Goal: Task Accomplishment & Management: Use online tool/utility

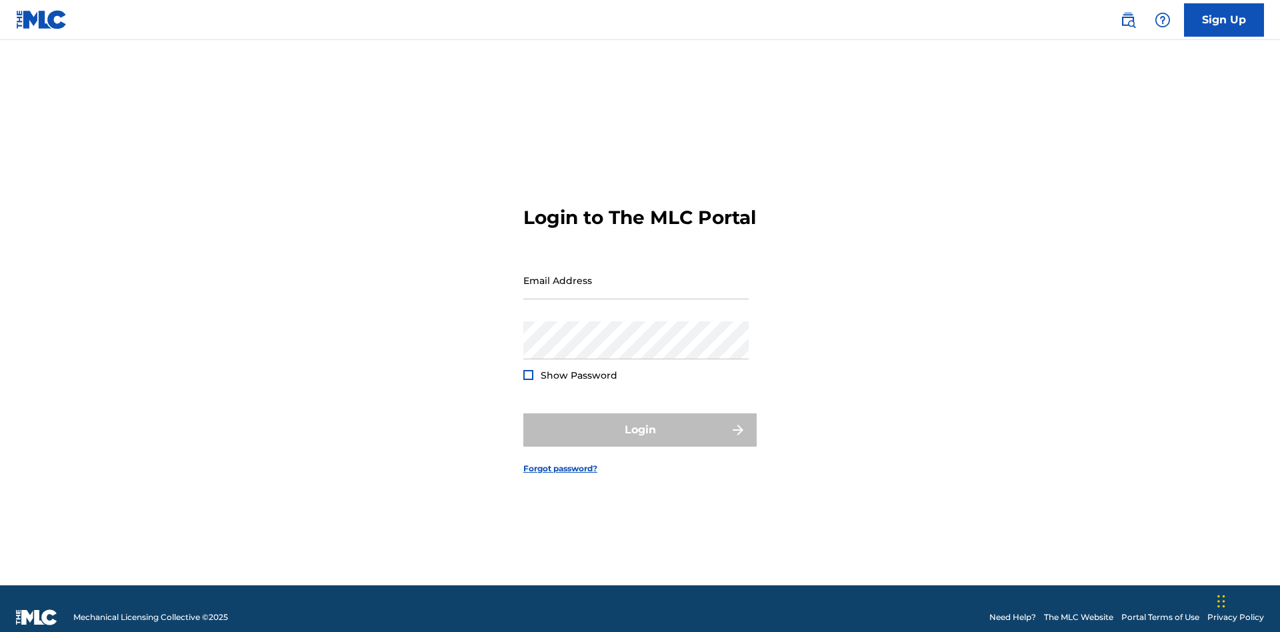
scroll to position [17, 0]
click at [636, 274] on input "Email Address" at bounding box center [635, 280] width 225 height 38
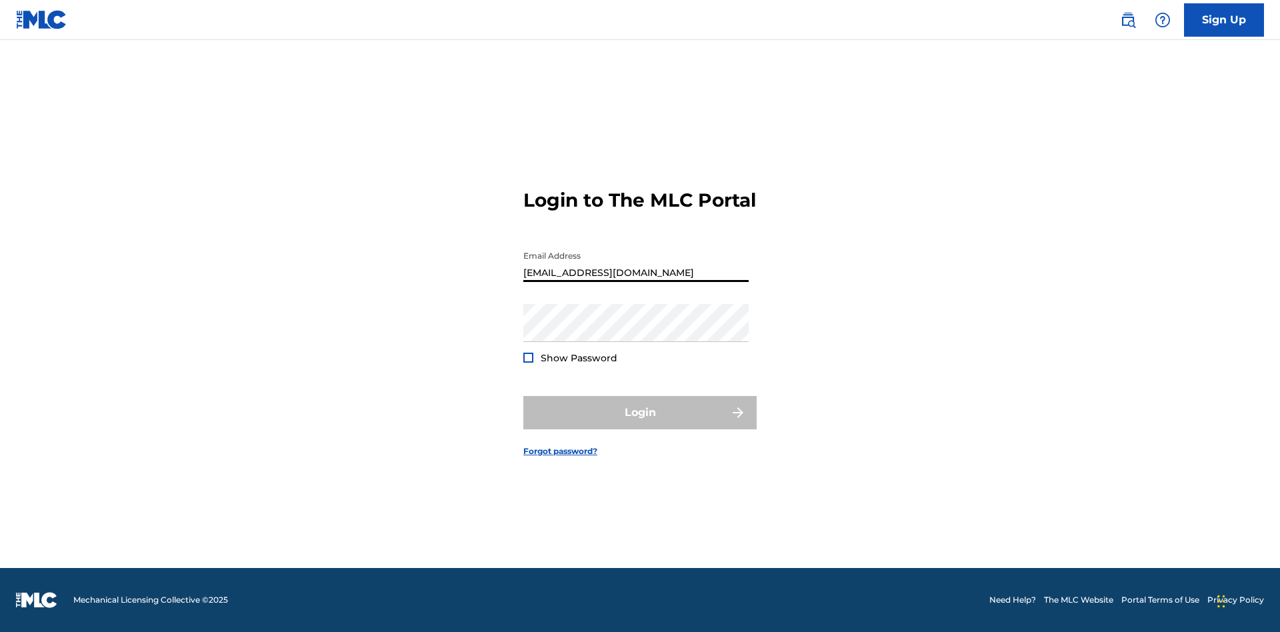
type input "[EMAIL_ADDRESS][DOMAIN_NAME]"
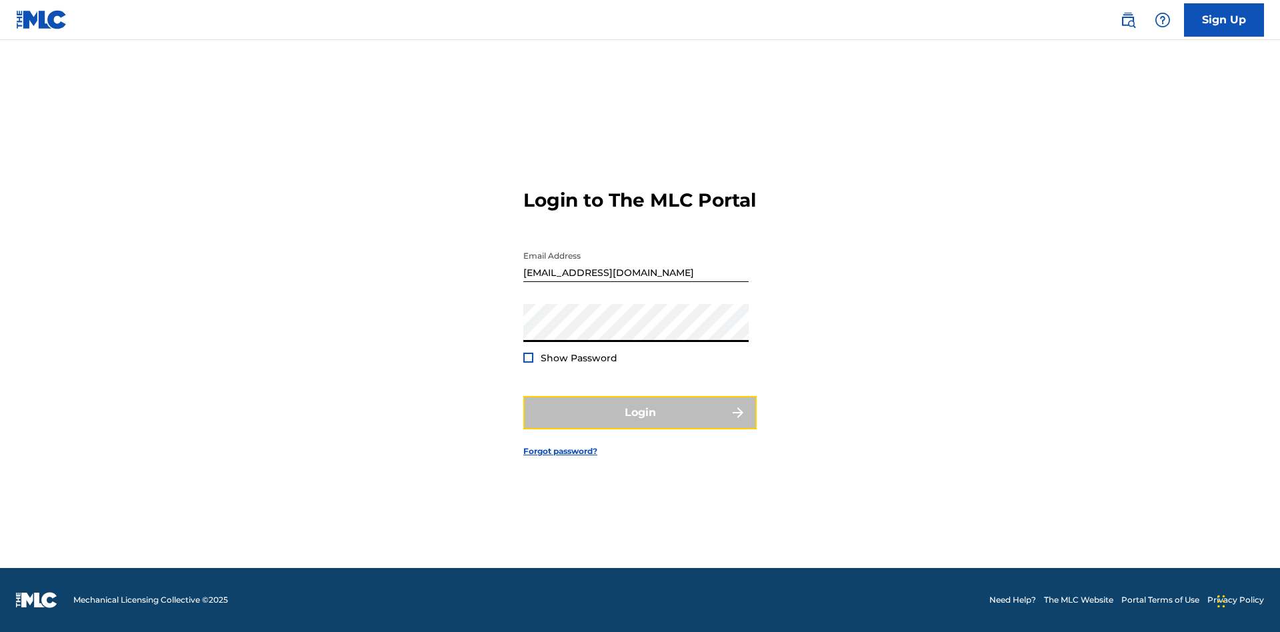
click at [640, 424] on button "Login" at bounding box center [639, 412] width 233 height 33
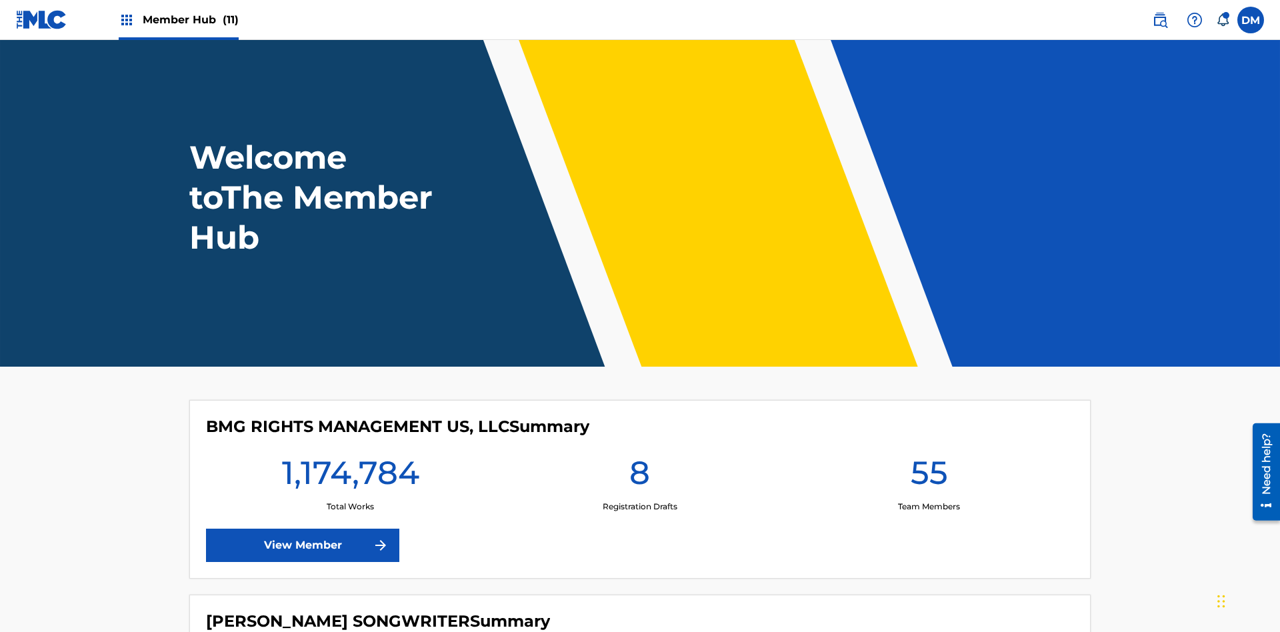
click at [190, 19] on span "Member Hub (11)" at bounding box center [191, 19] width 96 height 15
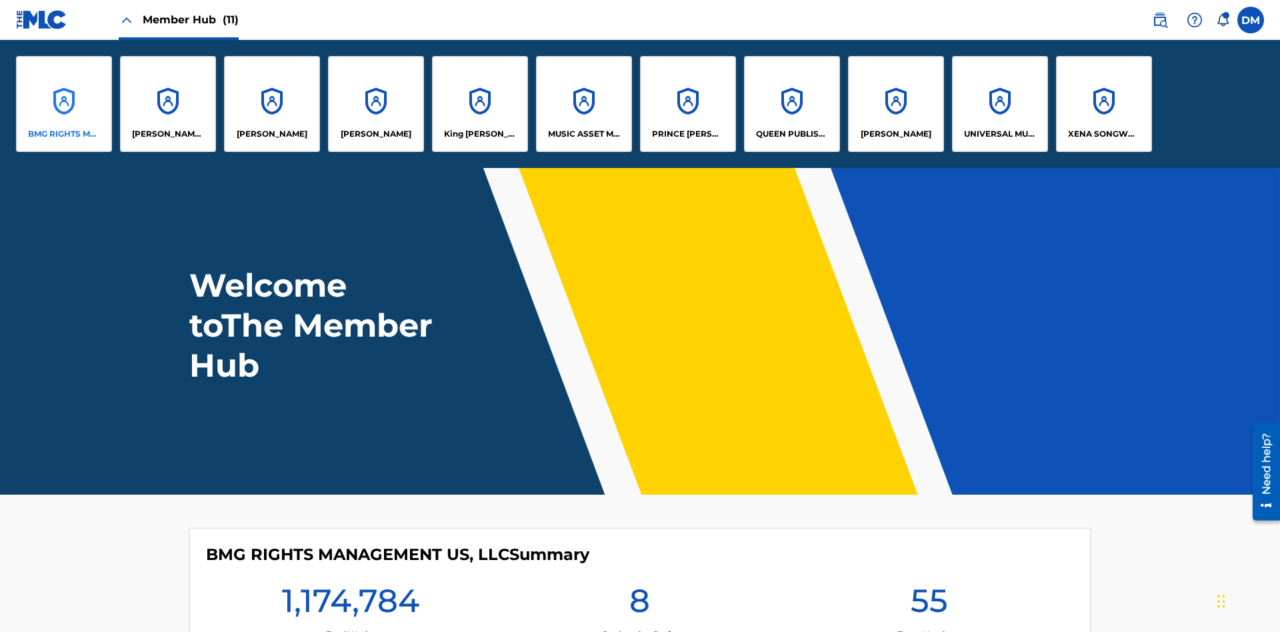
click at [64, 134] on p "BMG RIGHTS MANAGEMENT US, LLC" at bounding box center [64, 134] width 73 height 12
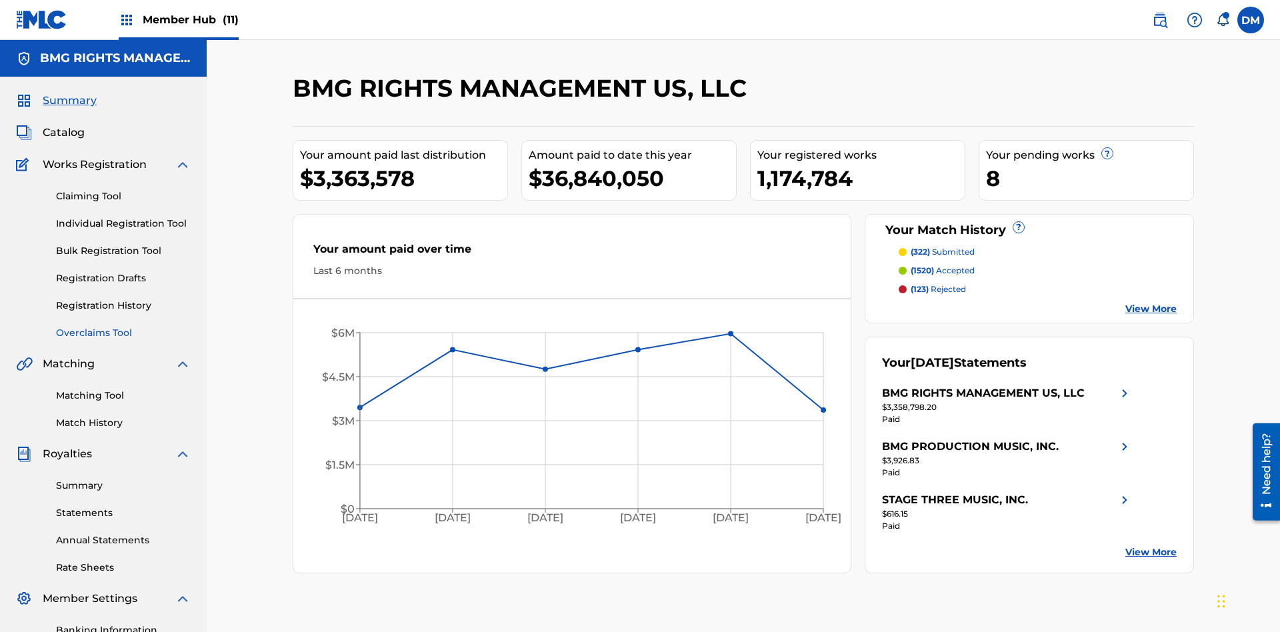
click at [123, 326] on link "Overclaims Tool" at bounding box center [123, 333] width 135 height 14
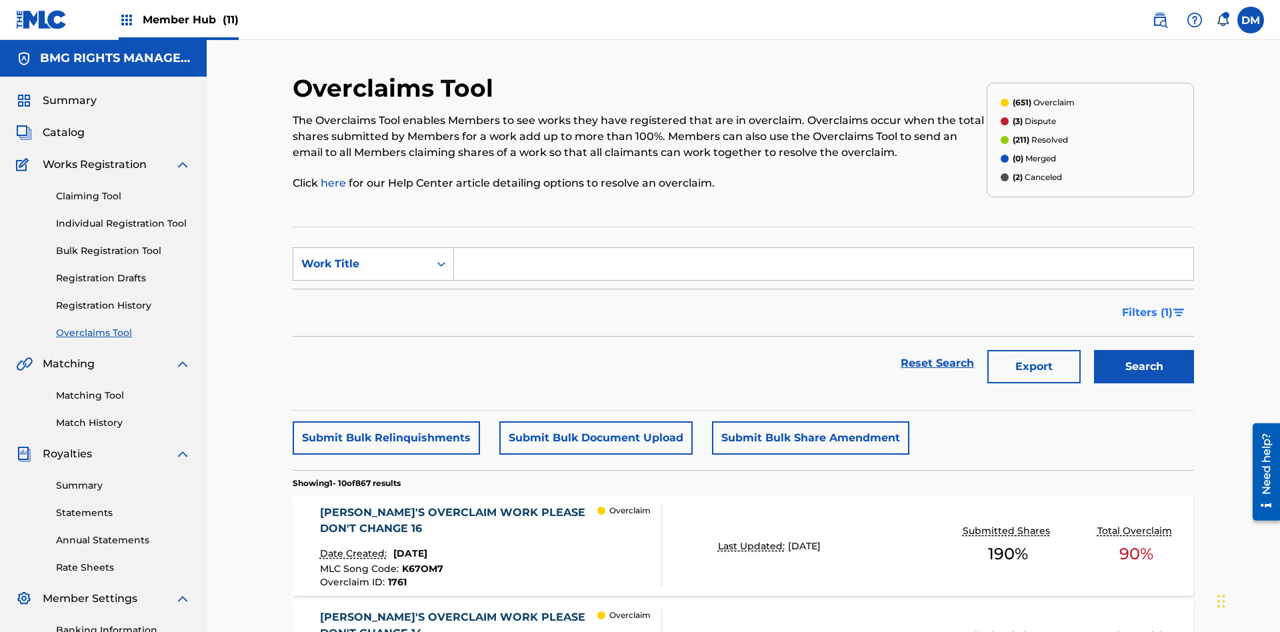
click at [1147, 305] on span "Filters ( 1 )" at bounding box center [1147, 313] width 51 height 16
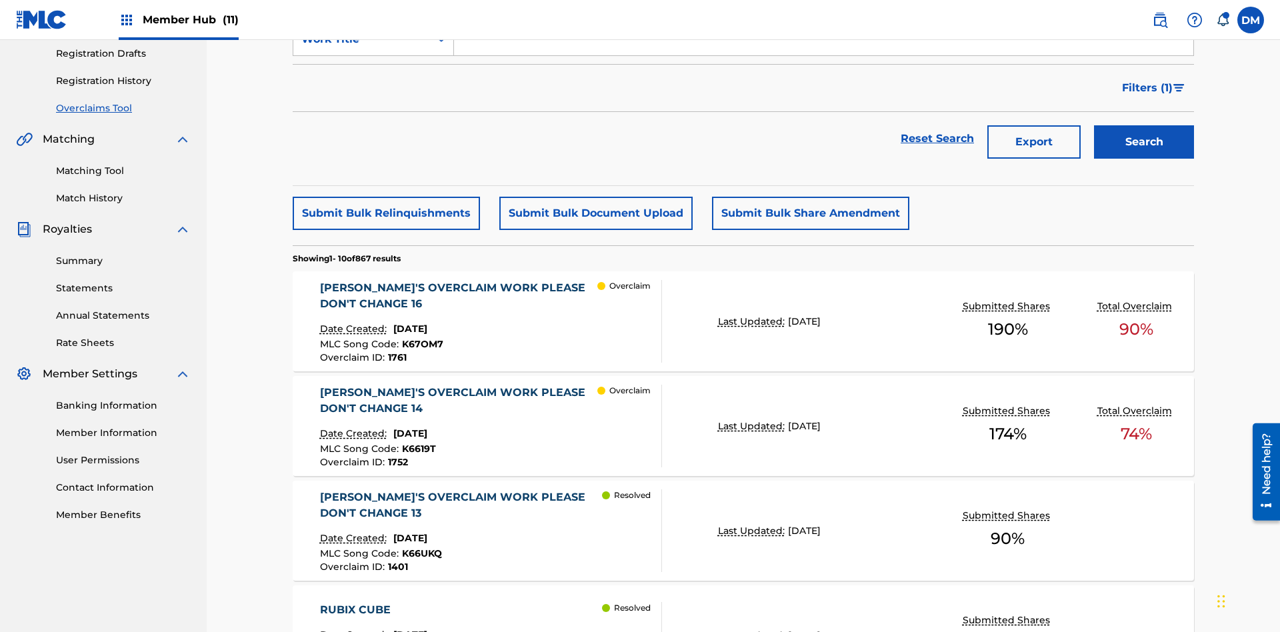
click at [0, 0] on div "Search Form" at bounding box center [0, 0] width 0 height 0
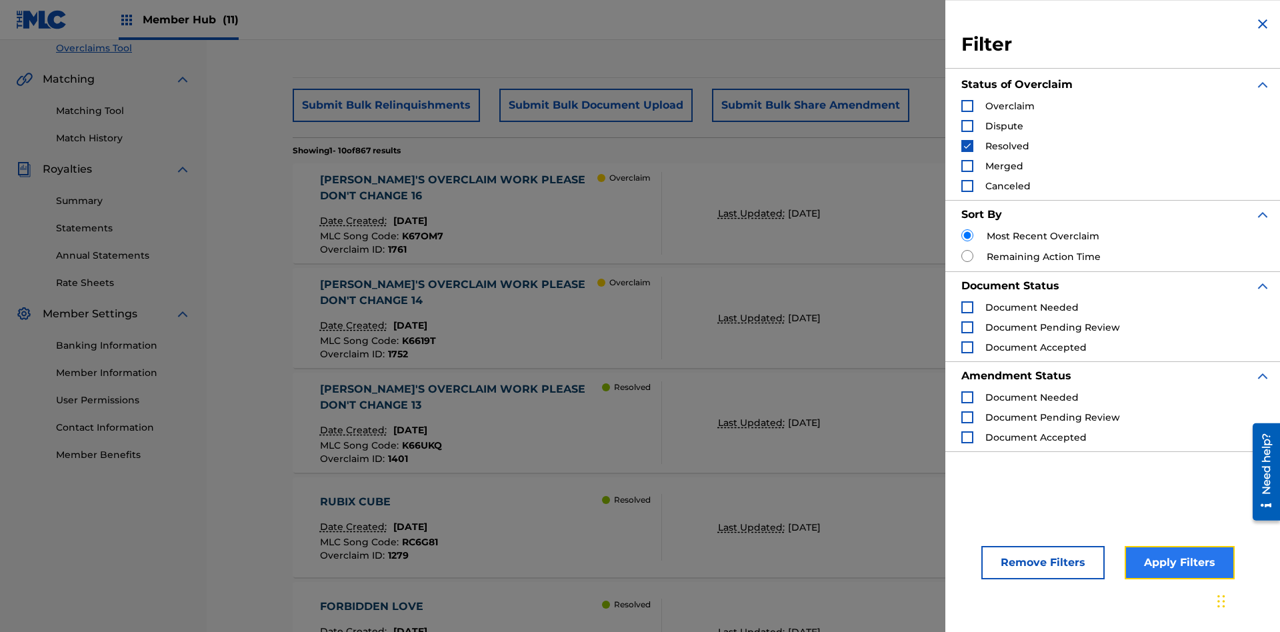
click at [1177, 563] on button "Apply Filters" at bounding box center [1180, 562] width 110 height 33
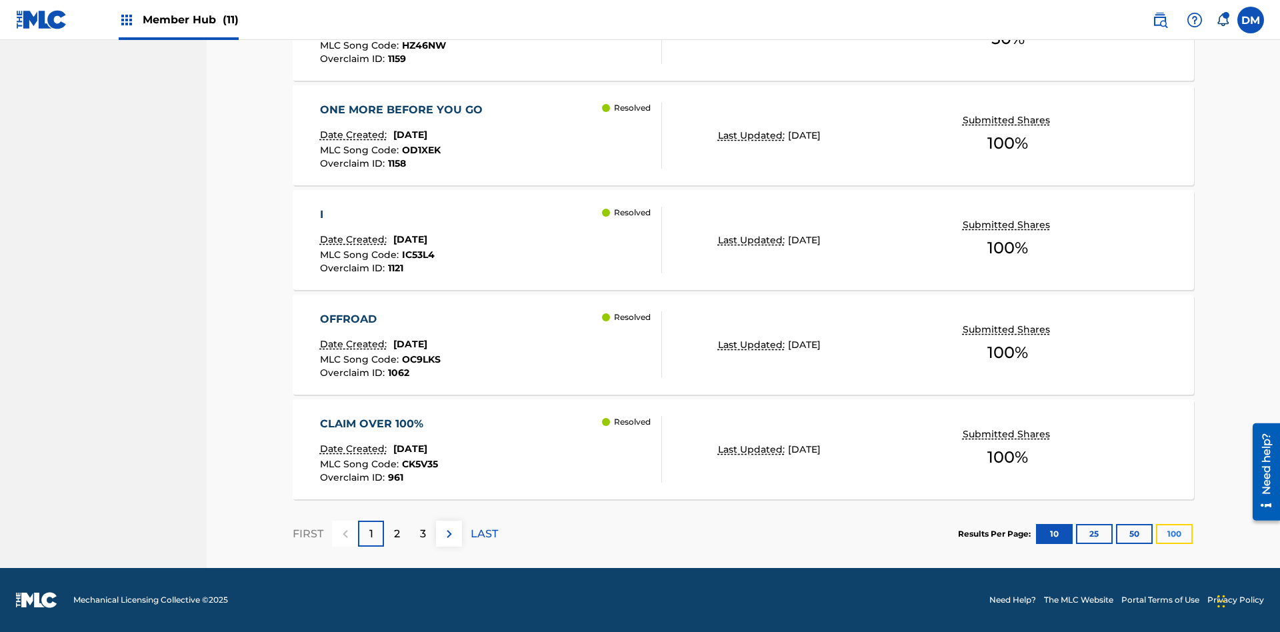
click at [1156, 533] on button "100" at bounding box center [1174, 534] width 37 height 20
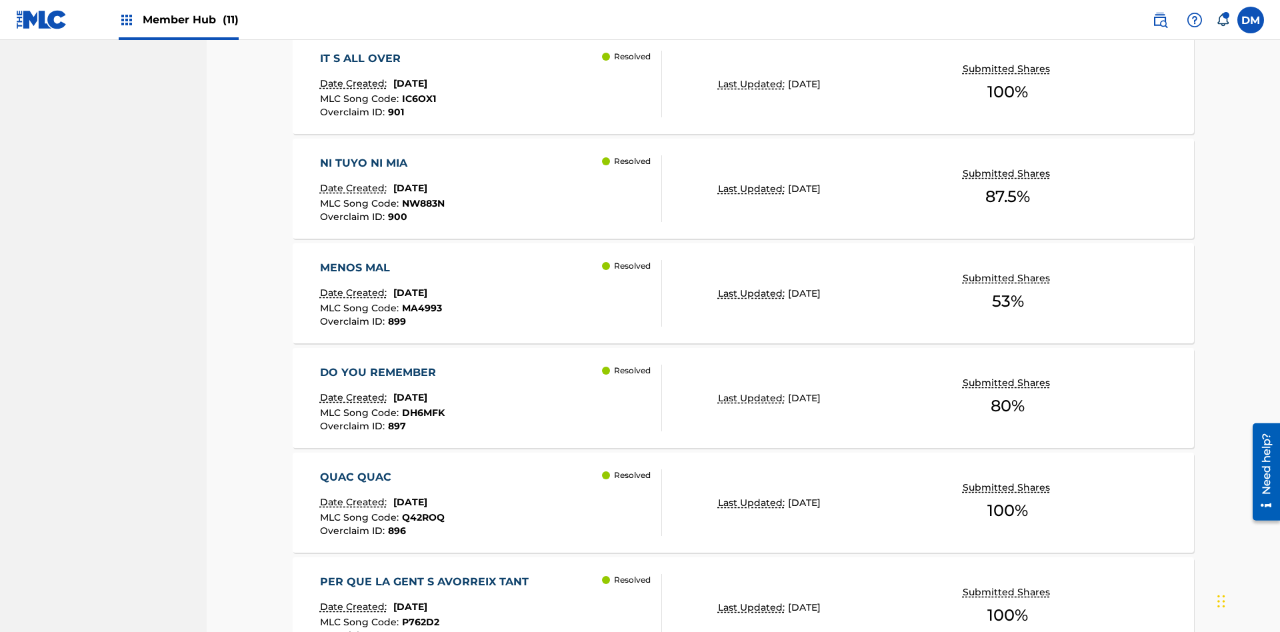
scroll to position [7999, 0]
